Goal: Use online tool/utility: Utilize a website feature to perform a specific function

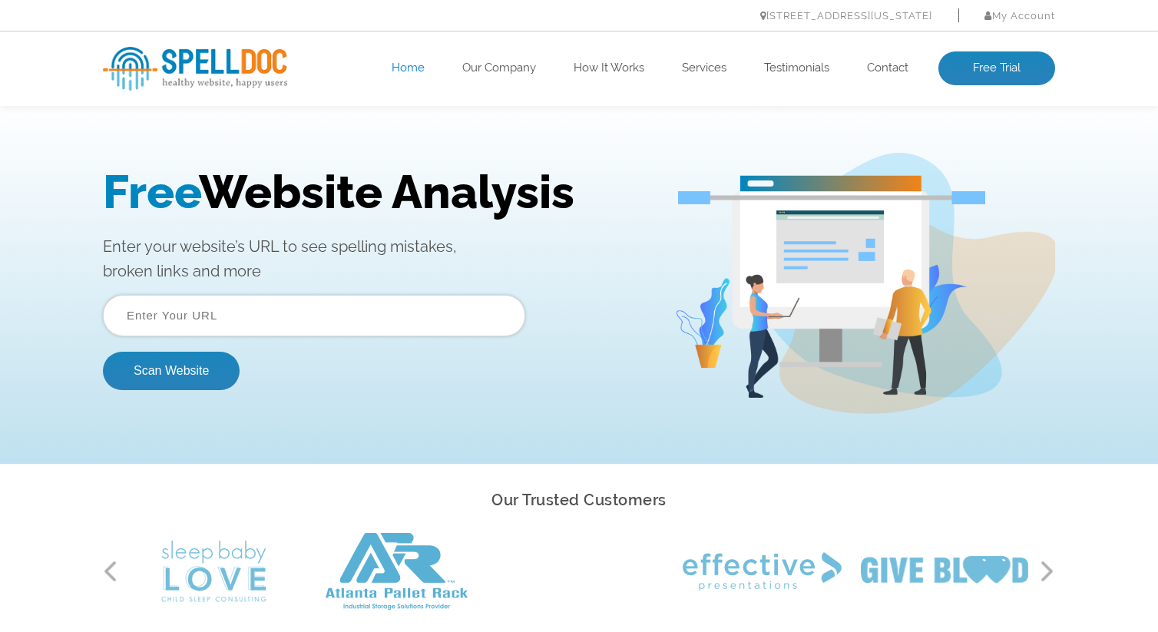
click at [223, 321] on input "text" at bounding box center [314, 315] width 422 height 41
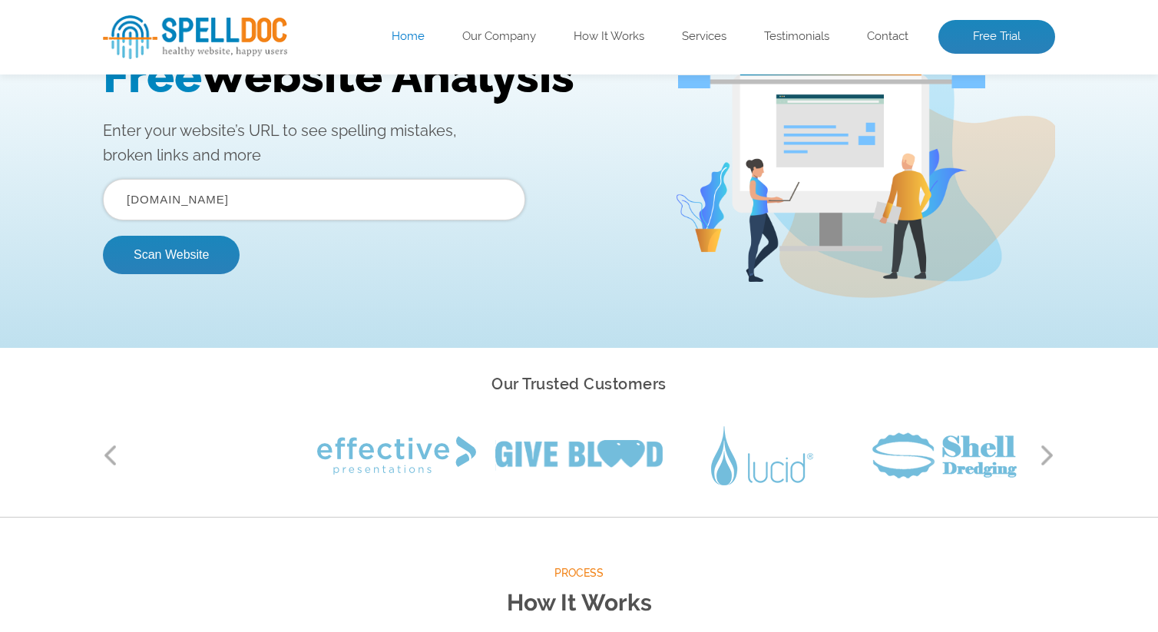
scroll to position [115, 0]
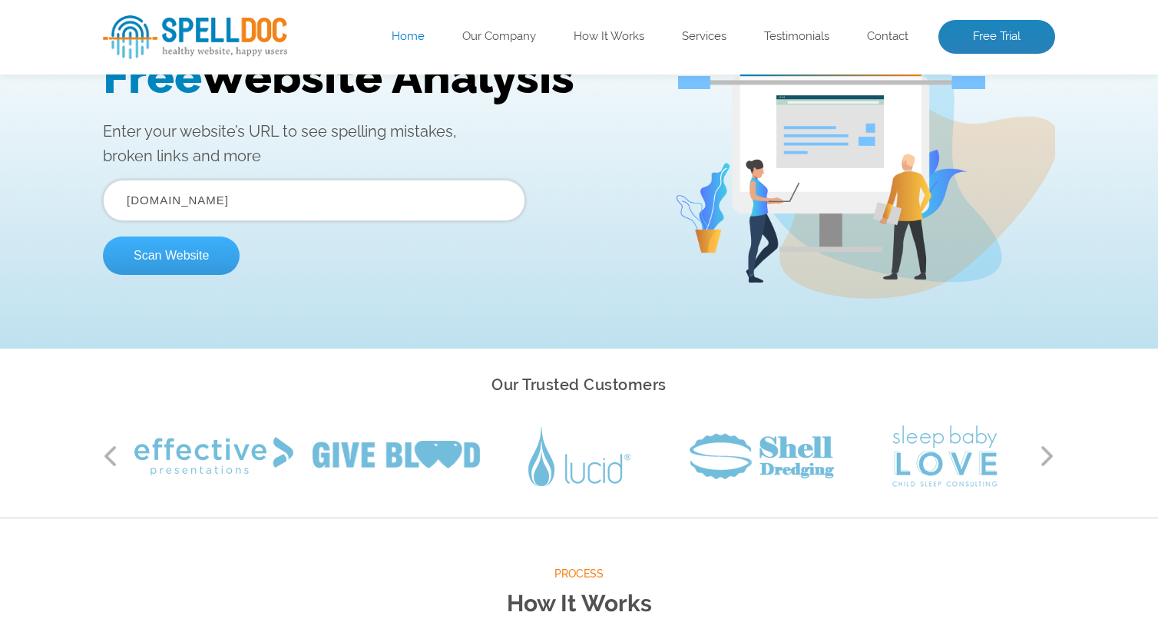
type input "[DOMAIN_NAME]"
click at [179, 249] on button "Scan Website" at bounding box center [171, 256] width 137 height 38
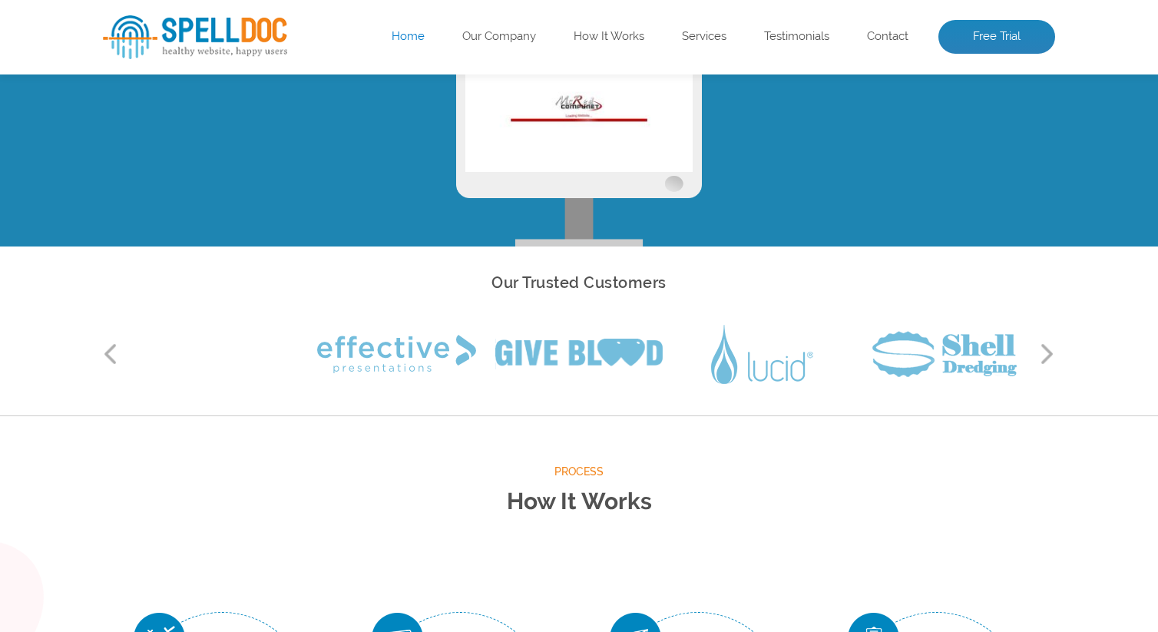
scroll to position [0, 0]
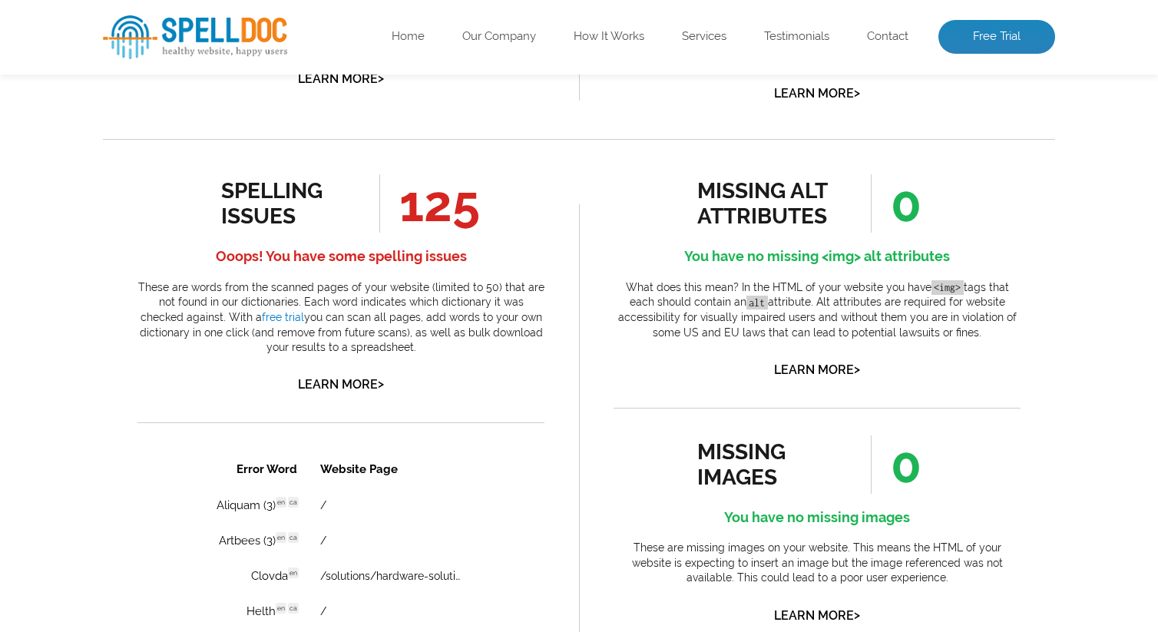
scroll to position [753, 0]
click at [353, 385] on link "Learn More >" at bounding box center [341, 385] width 86 height 15
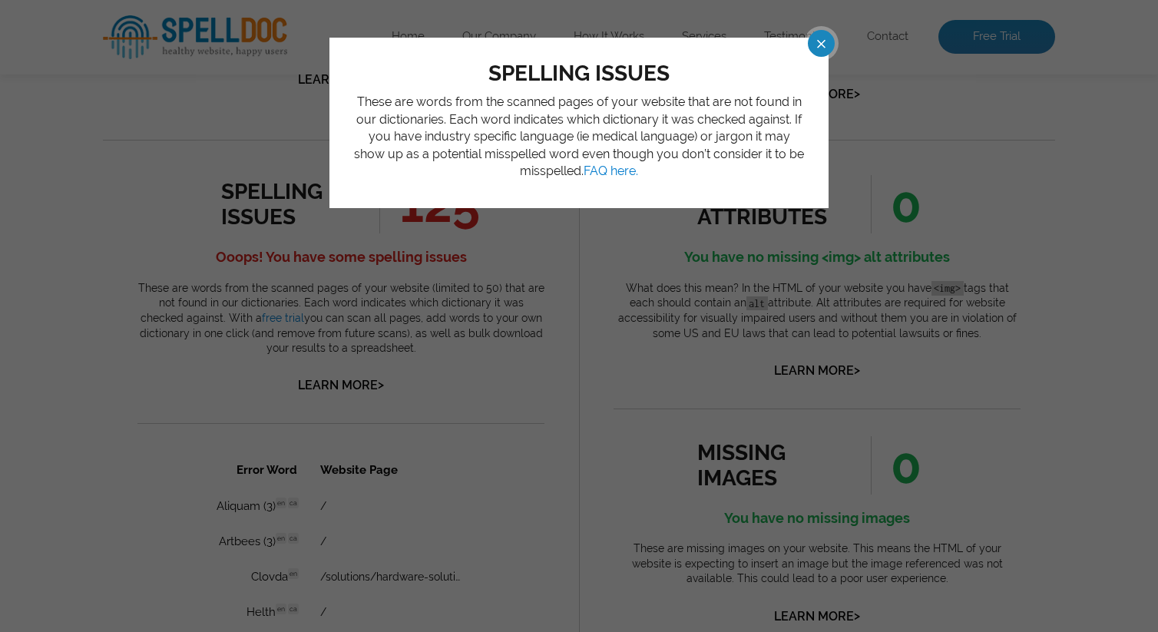
click at [821, 46] on span at bounding box center [807, 43] width 27 height 27
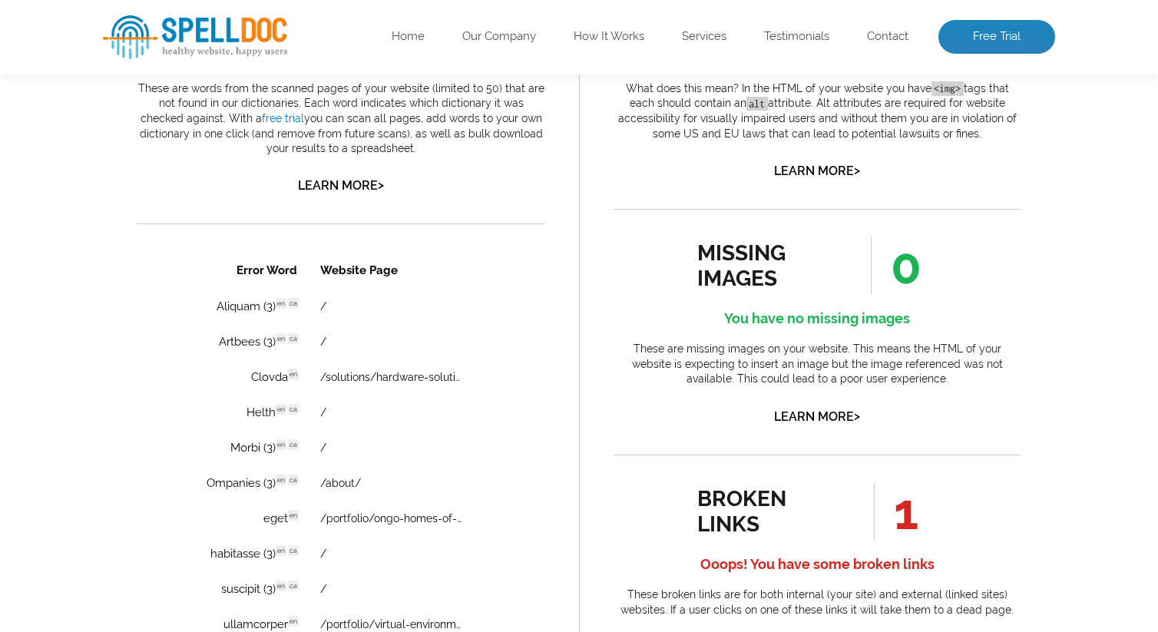
scroll to position [955, 0]
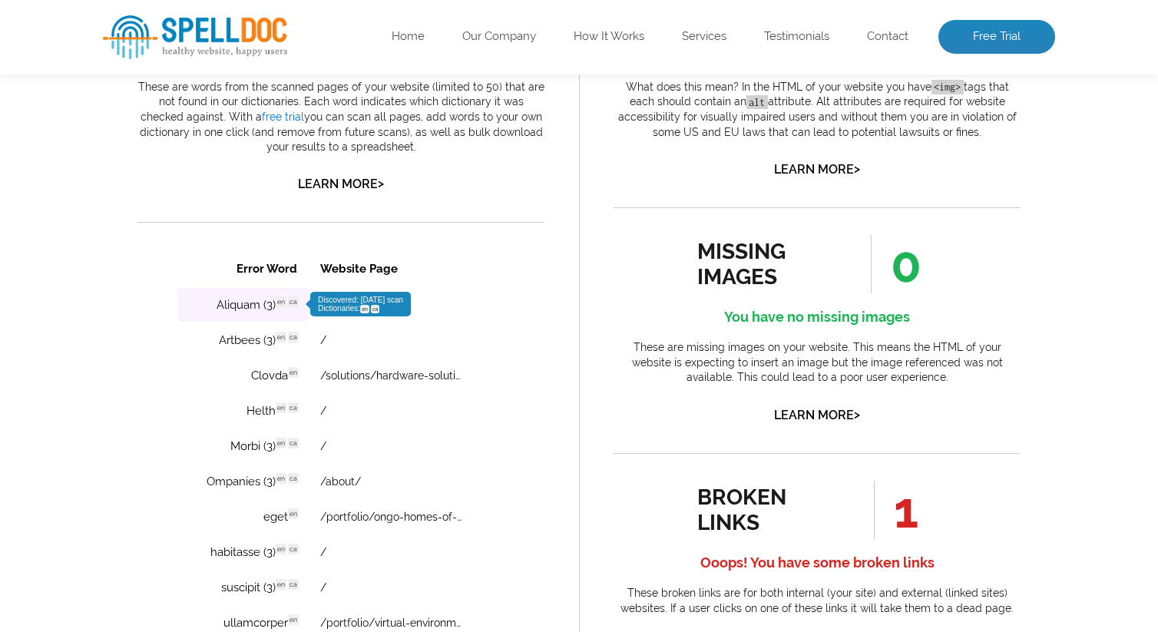
click at [261, 310] on td "Aliquam (3) en ca Discovered: 10-15-2025 scan Dictionaries: en ca" at bounding box center [242, 305] width 131 height 34
click at [350, 306] on td "/" at bounding box center [407, 305] width 195 height 34
click at [343, 303] on span "Discovered: 10-15-2025 scan Dictionaries: en ca" at bounding box center [360, 304] width 85 height 17
click at [272, 304] on td "Aliquam (3) en ca Discovered: 10-15-2025 scan Dictionaries: en ca" at bounding box center [242, 305] width 131 height 34
click at [257, 305] on td "Aliquam (3) en ca Discovered: 10-15-2025 scan Dictionaries: en ca" at bounding box center [242, 305] width 131 height 34
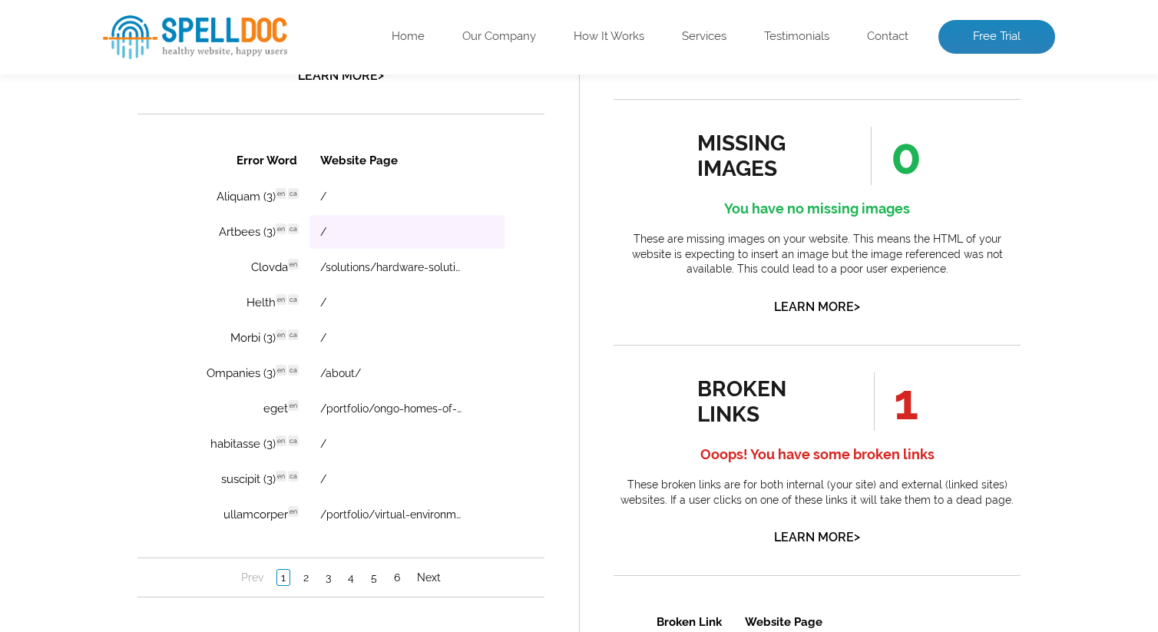
scroll to position [1065, 0]
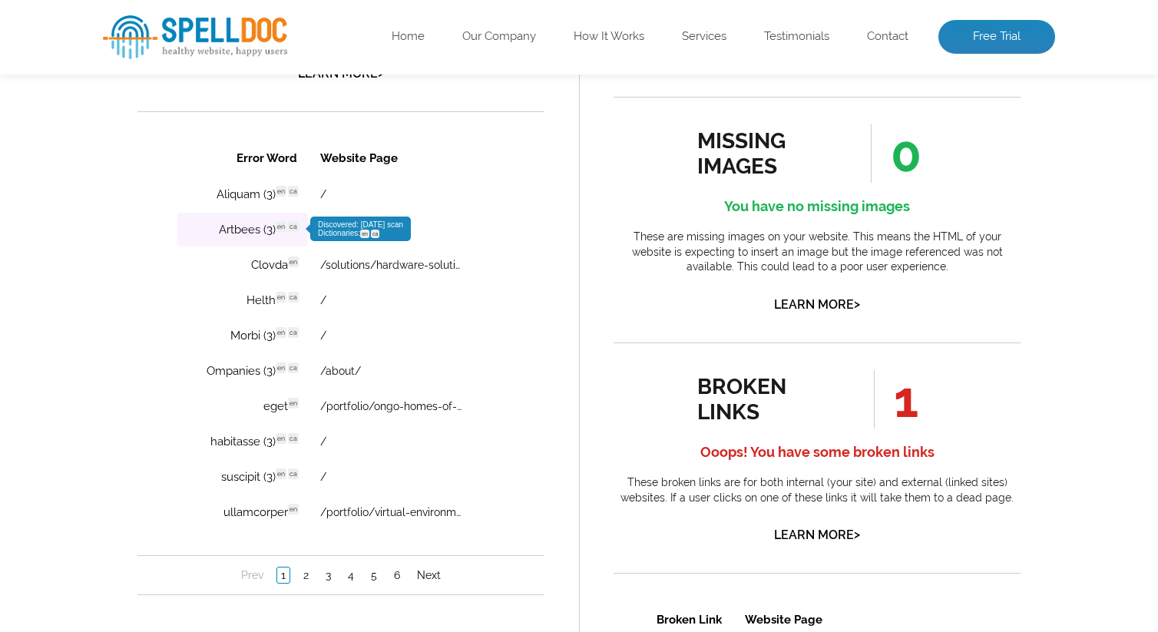
click at [278, 230] on span "en" at bounding box center [281, 226] width 11 height 11
click at [341, 230] on span "Discovered: 10-15-2025 scan Dictionaries: en ca" at bounding box center [360, 228] width 85 height 17
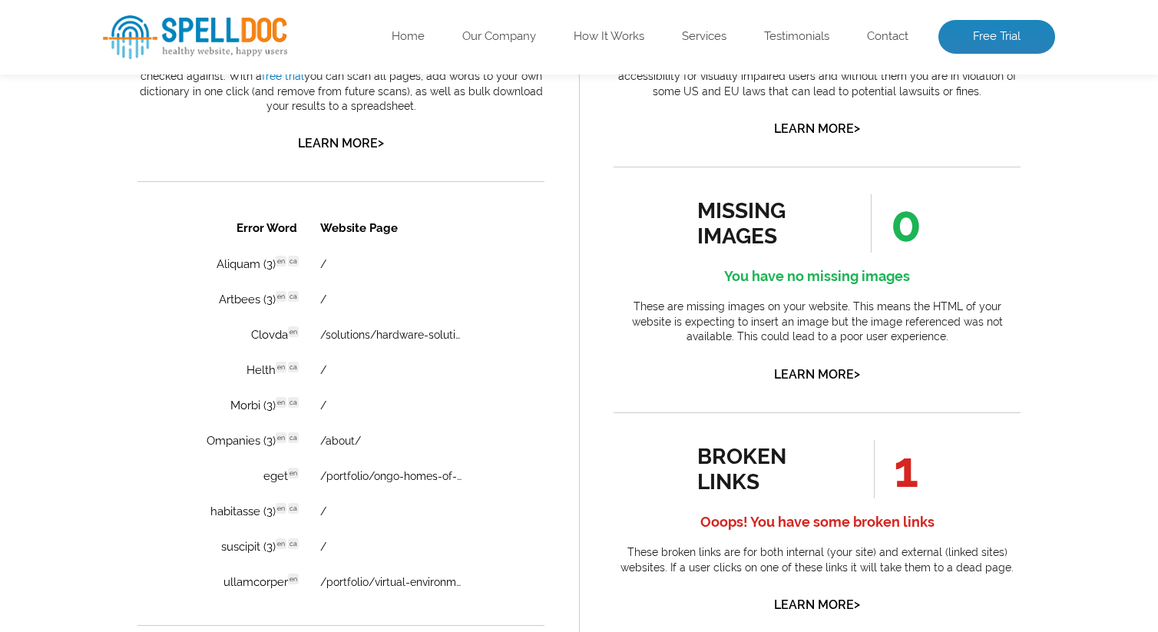
scroll to position [995, 0]
click at [250, 266] on td "Aliquam (3) en ca Discovered: 10-15-2025 scan Dictionaries: en ca" at bounding box center [242, 265] width 131 height 34
click at [409, 337] on link "/solutions/hardware-solution/" at bounding box center [391, 335] width 142 height 12
click at [250, 409] on td "Morbi (3) en ca Discovered: 10-15-2025 scan Dictionaries: en ca" at bounding box center [242, 406] width 131 height 34
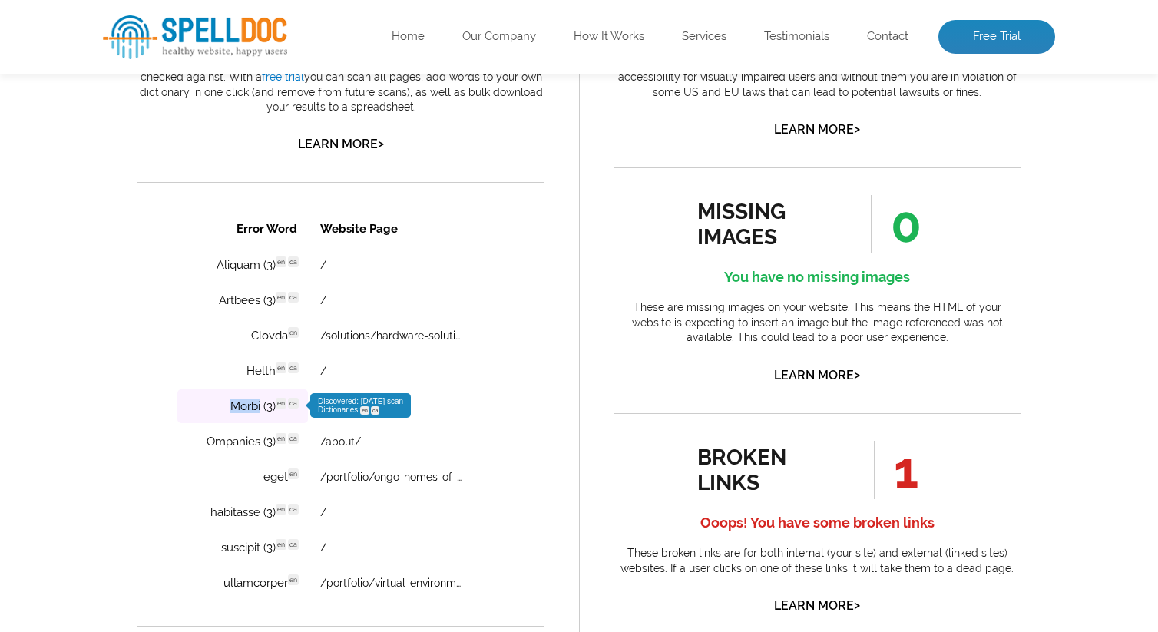
click at [250, 409] on td "Morbi (3) en ca Discovered: 10-15-2025 scan Dictionaries: en ca" at bounding box center [242, 406] width 131 height 34
